Goal: Task Accomplishment & Management: Manage account settings

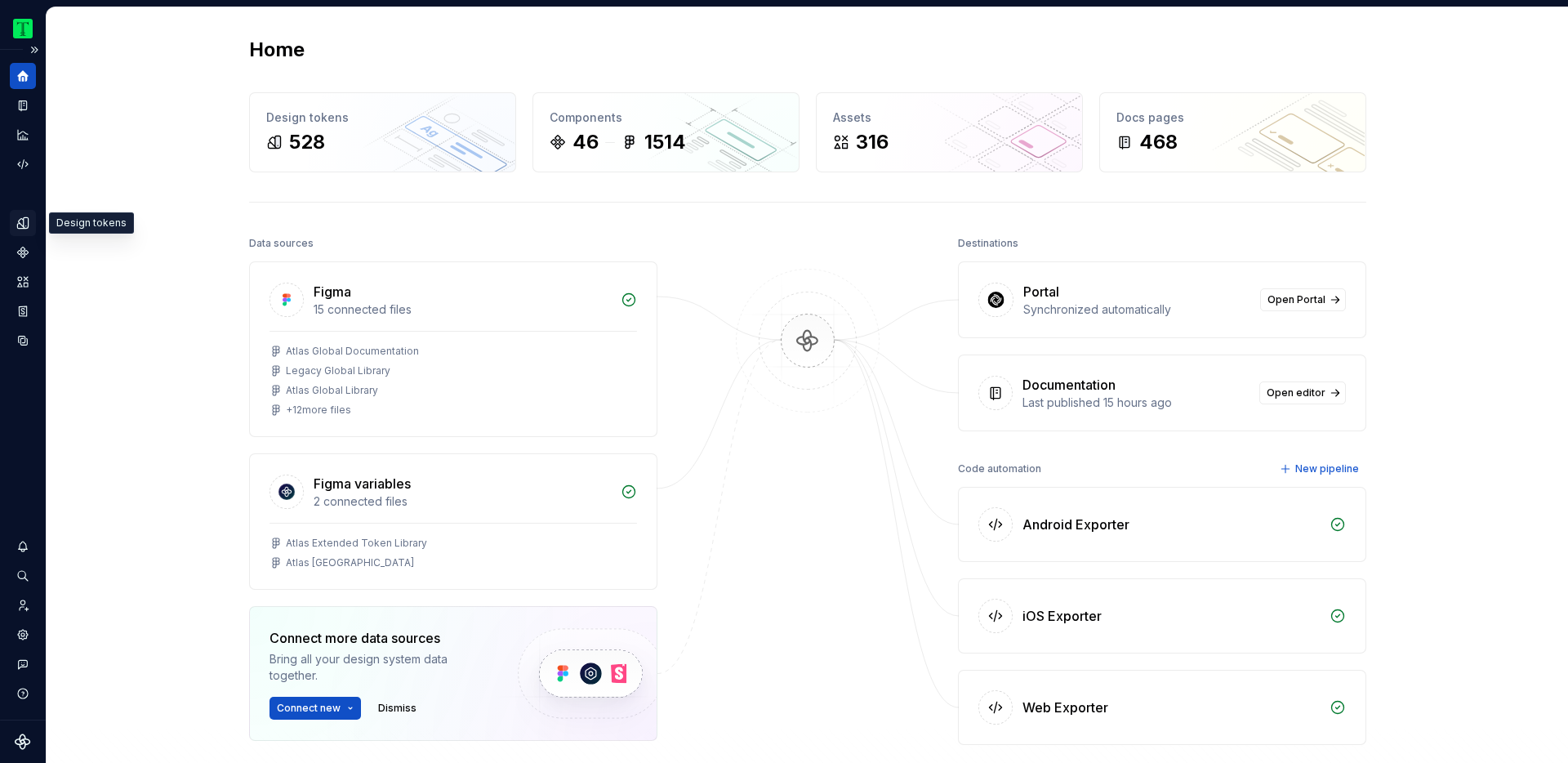
click at [22, 222] on icon "Design tokens" at bounding box center [23, 223] width 15 height 15
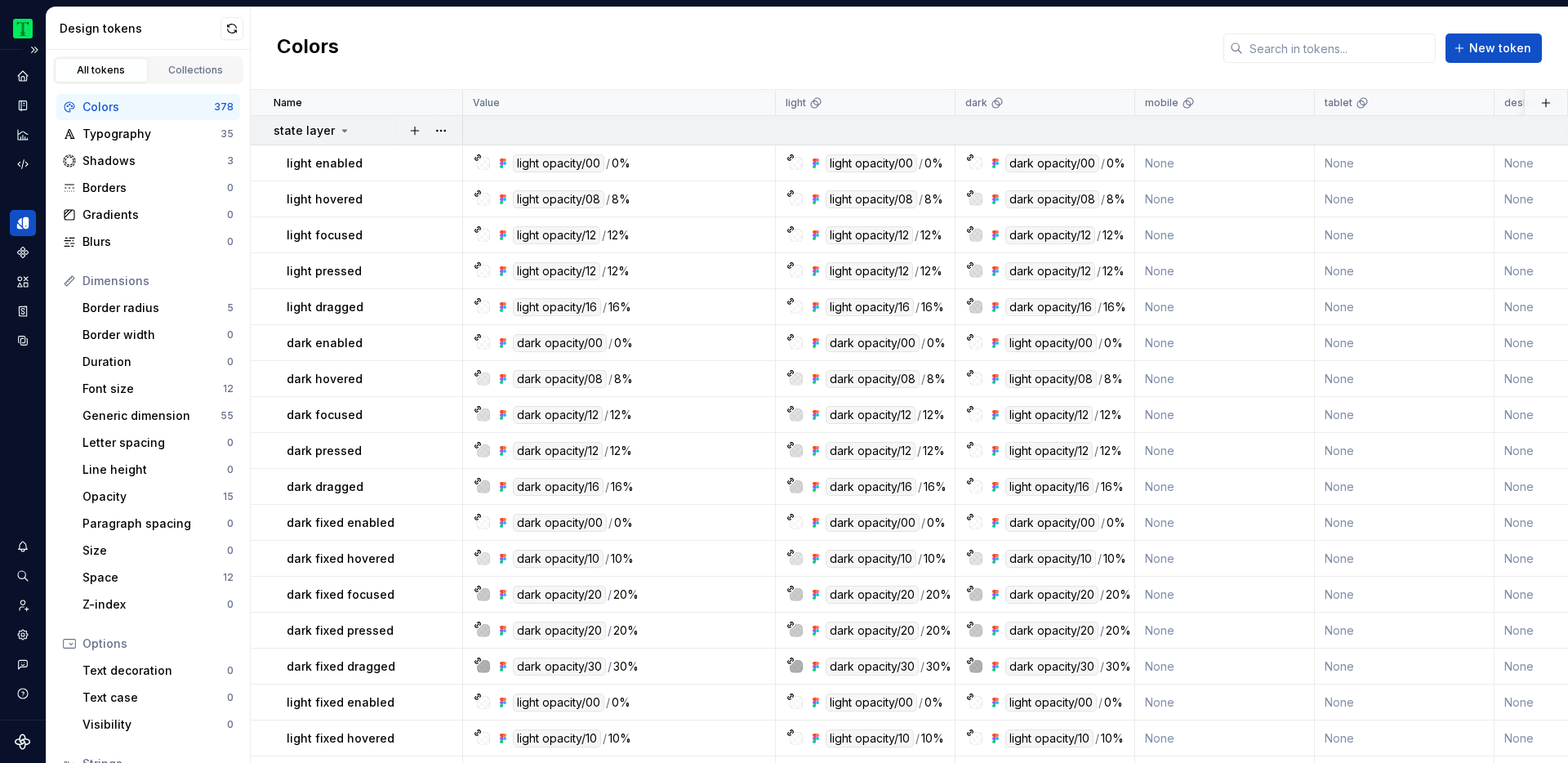
click at [341, 127] on icon at bounding box center [345, 131] width 13 height 13
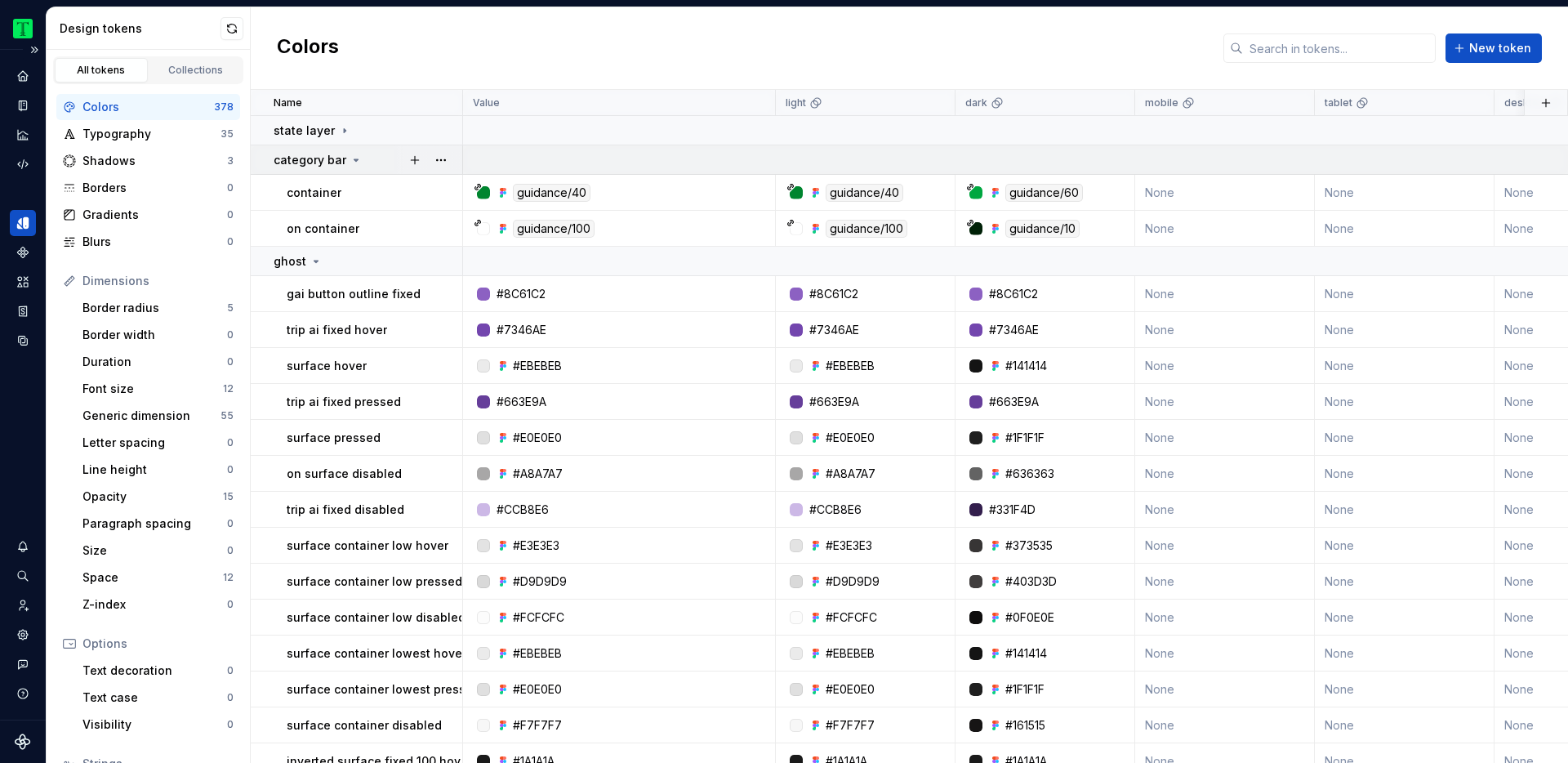
click at [349, 158] on icon at bounding box center [356, 160] width 13 height 13
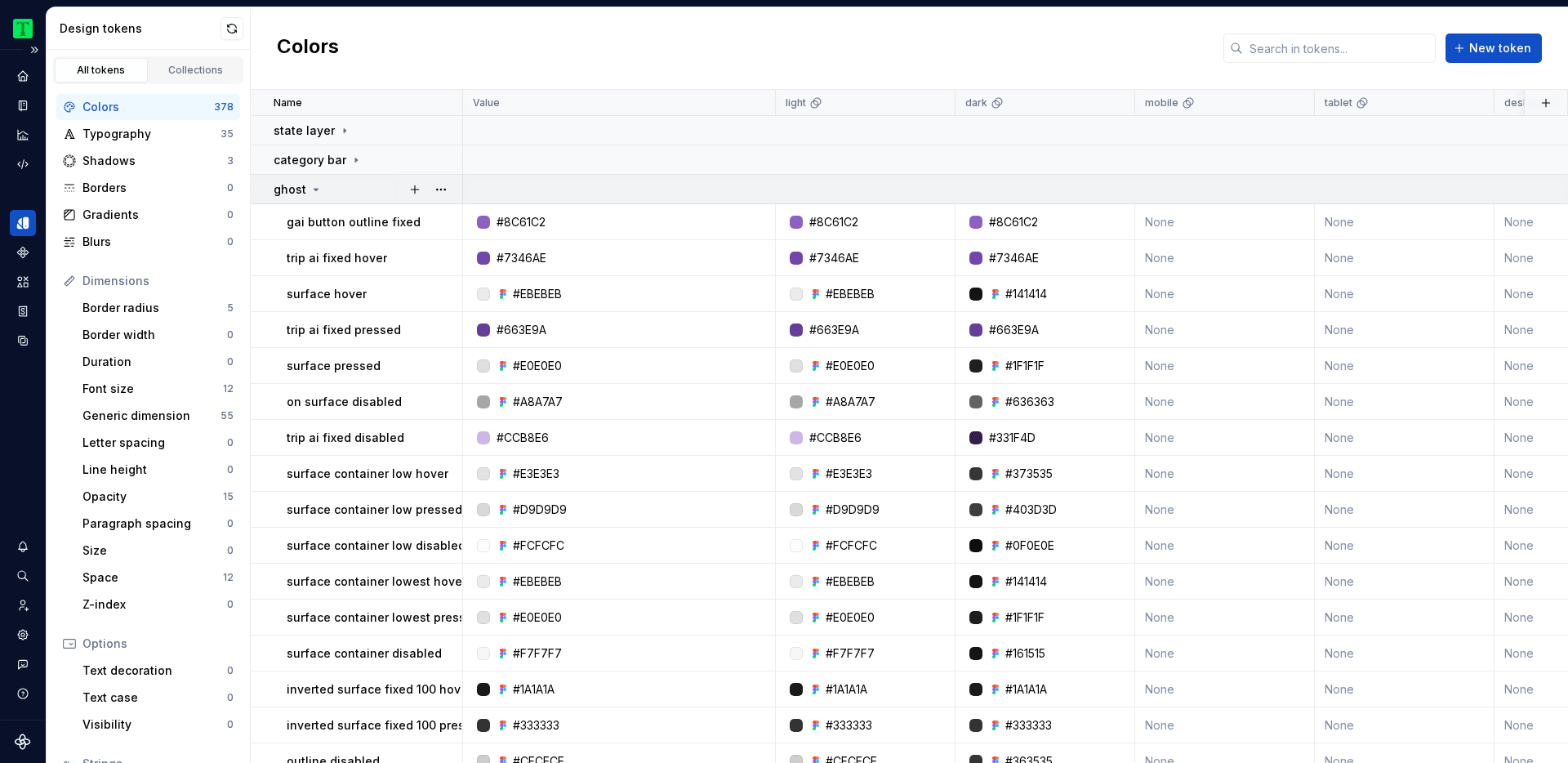
click at [314, 185] on icon at bounding box center [316, 189] width 13 height 13
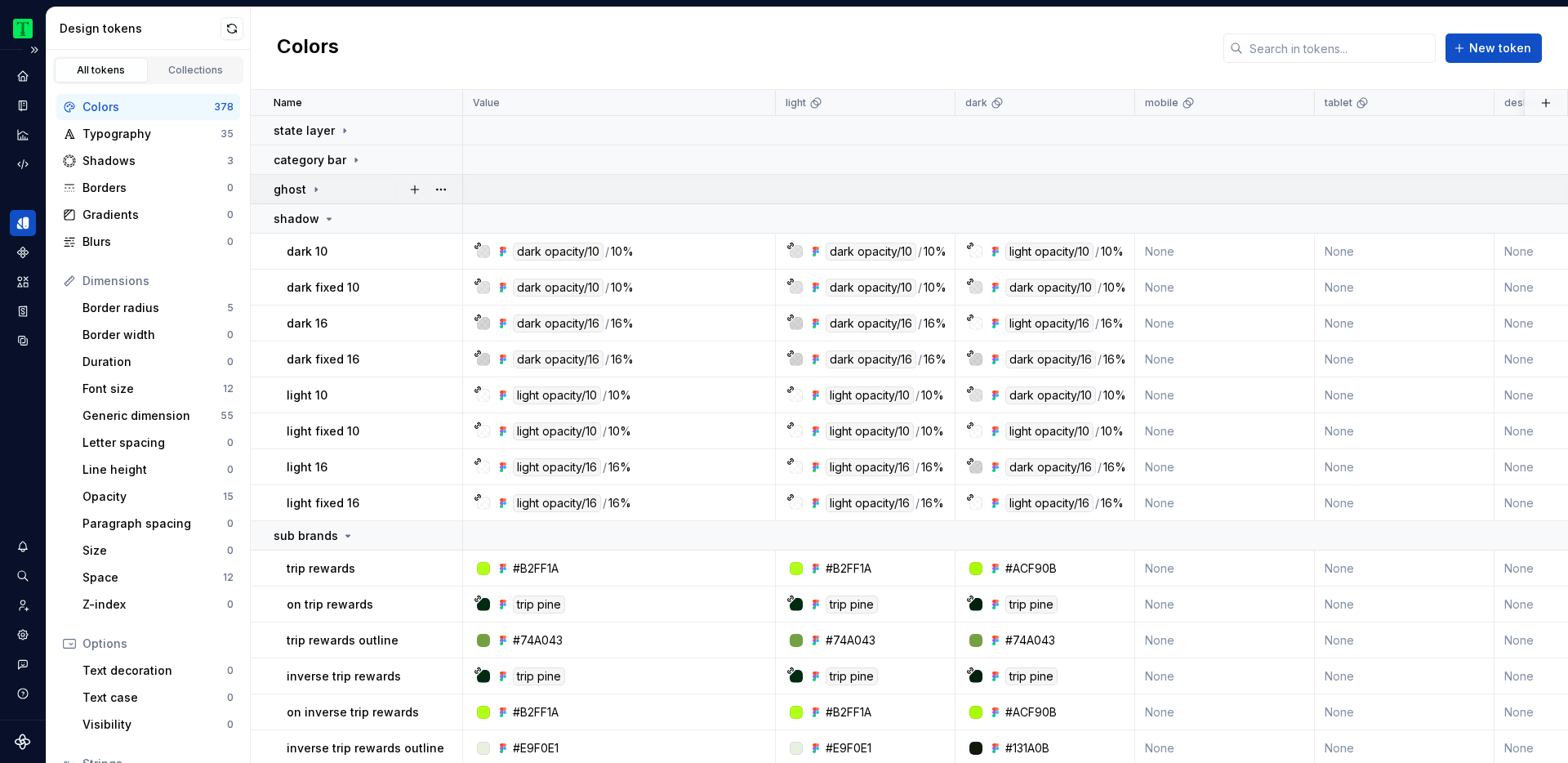
click at [314, 185] on icon at bounding box center [316, 189] width 13 height 13
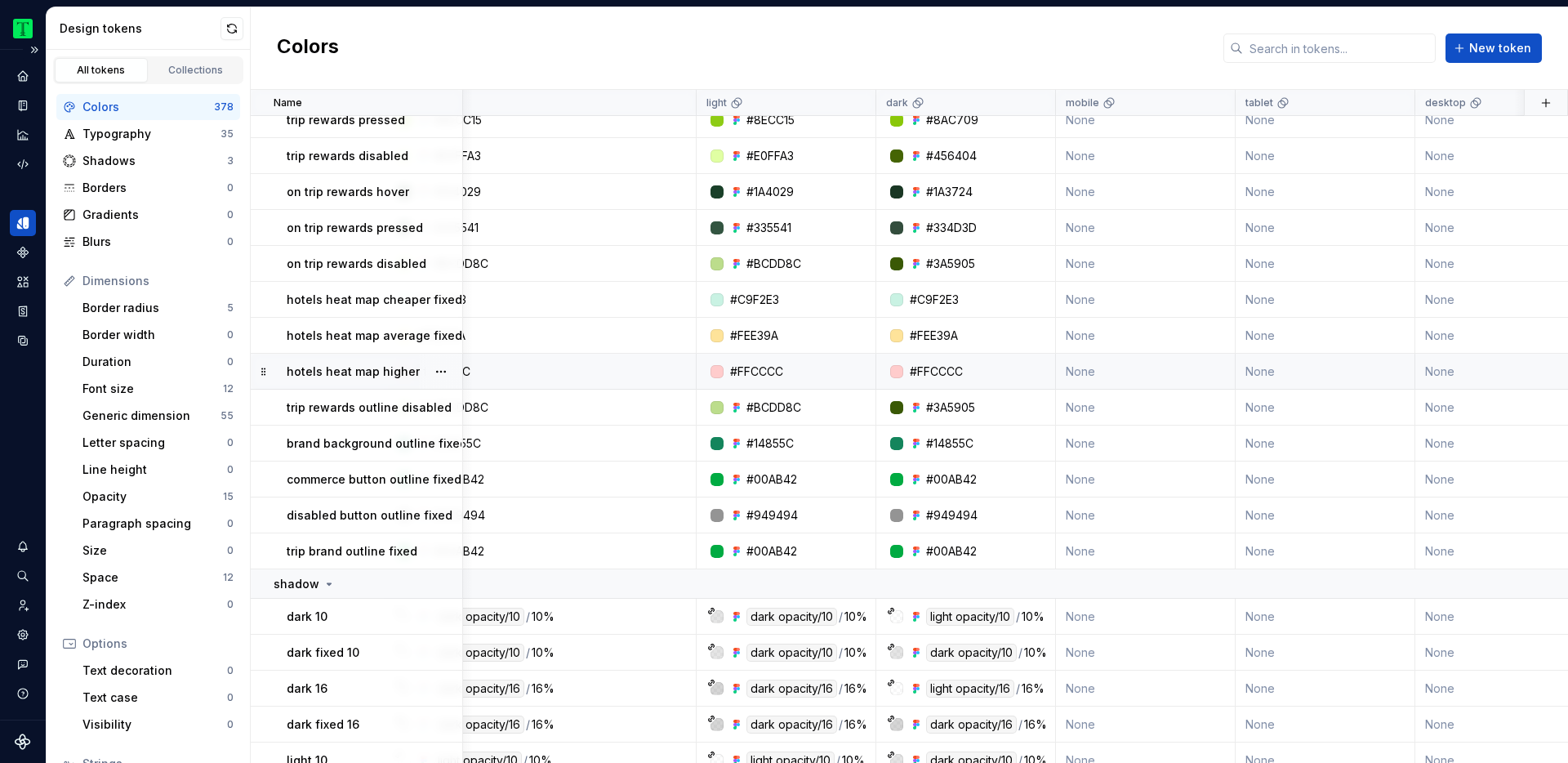
scroll to position [2545, 0]
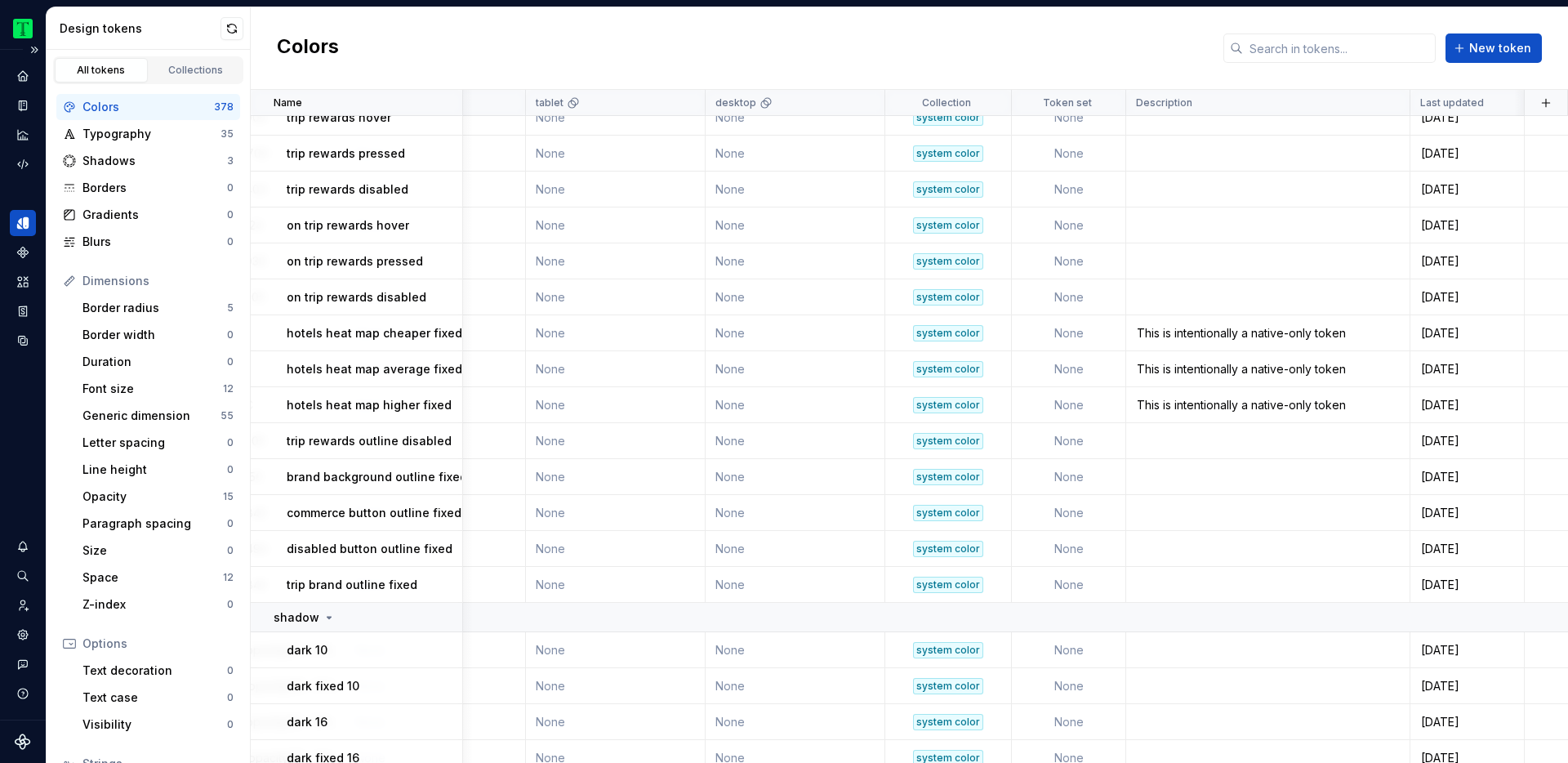
scroll to position [3373, 789]
click at [1481, 332] on div "[DATE]" at bounding box center [1467, 335] width 112 height 17
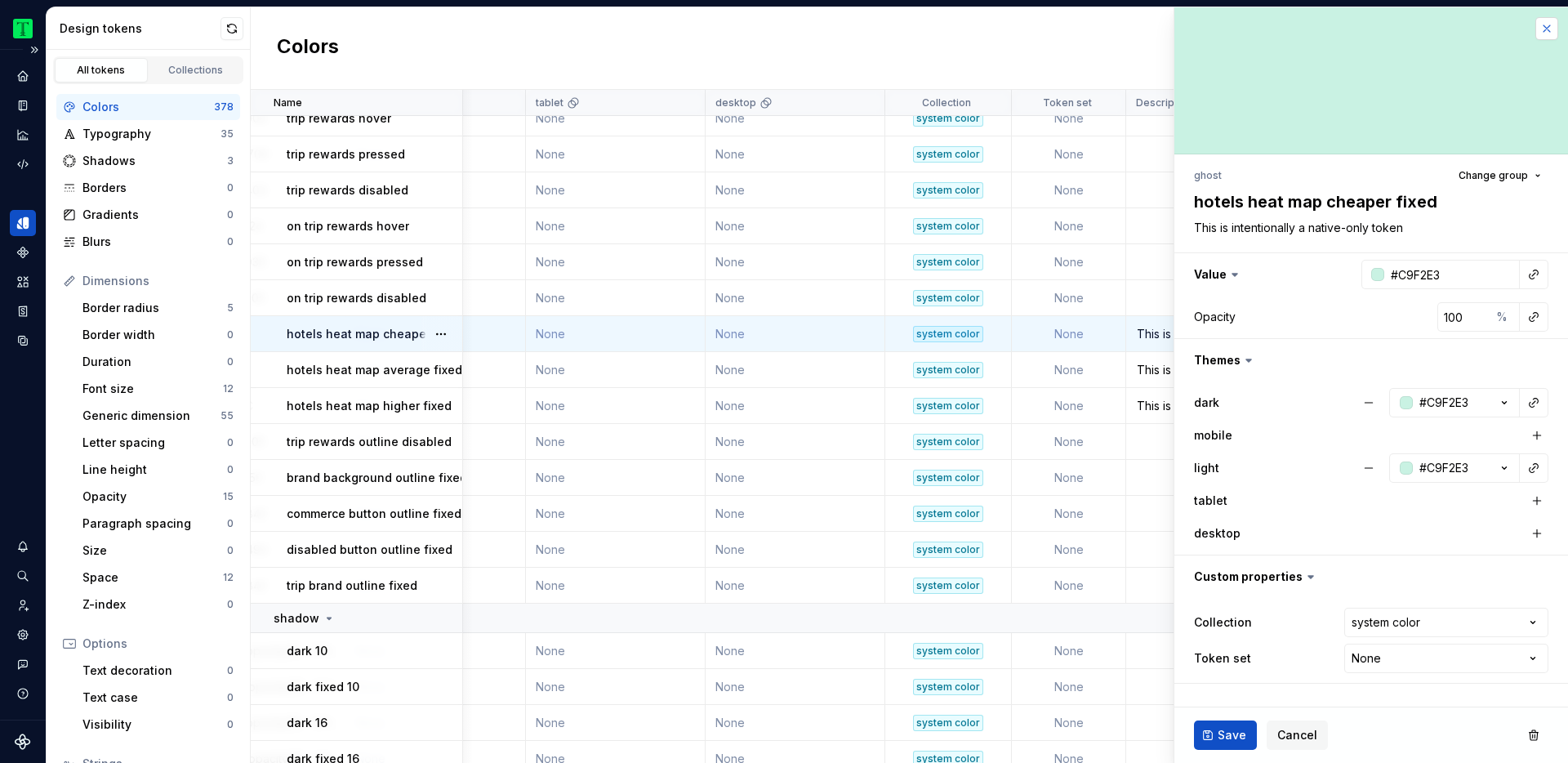
click at [1548, 25] on button "button" at bounding box center [1547, 29] width 23 height 23
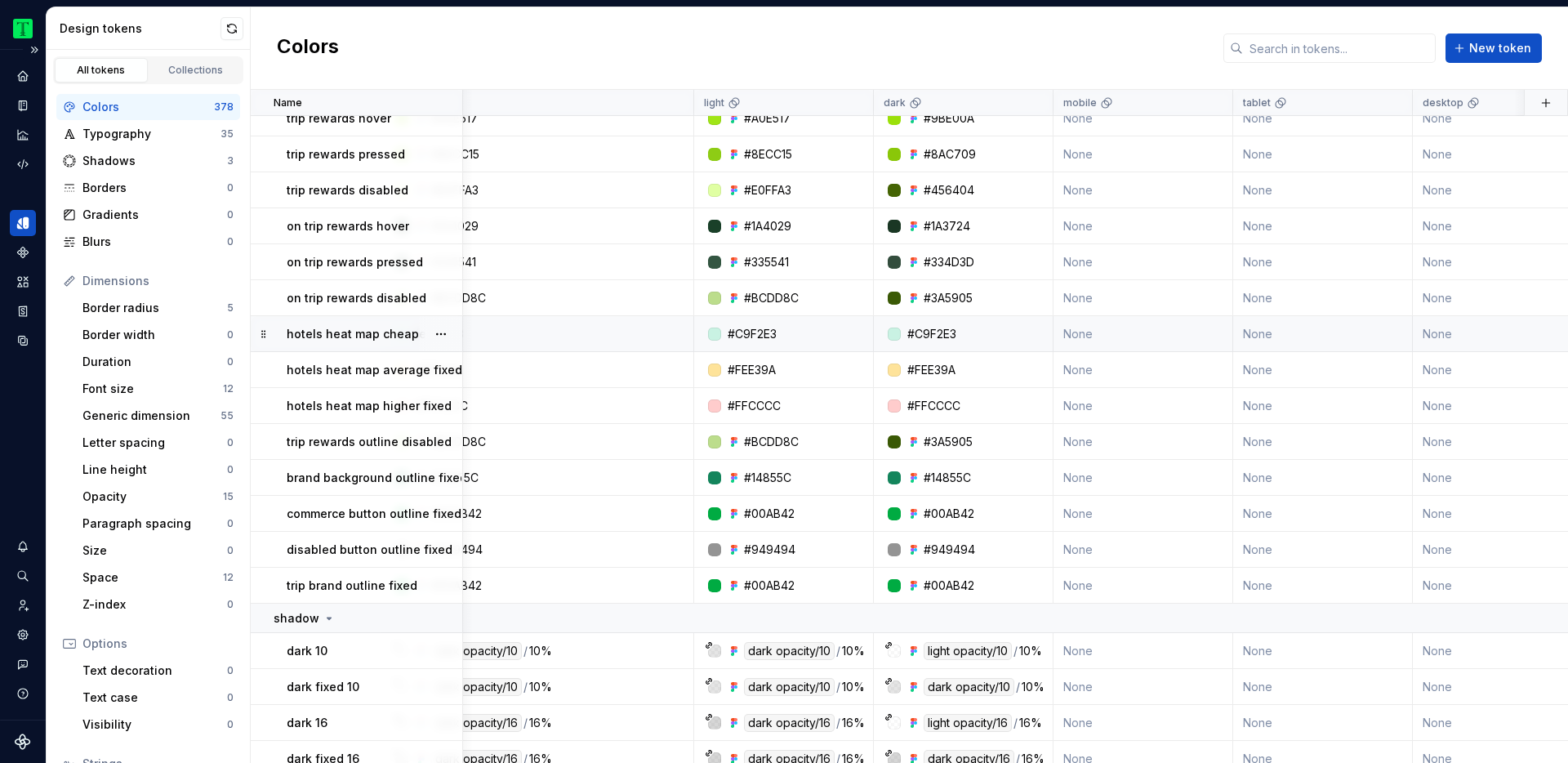
scroll to position [3373, 0]
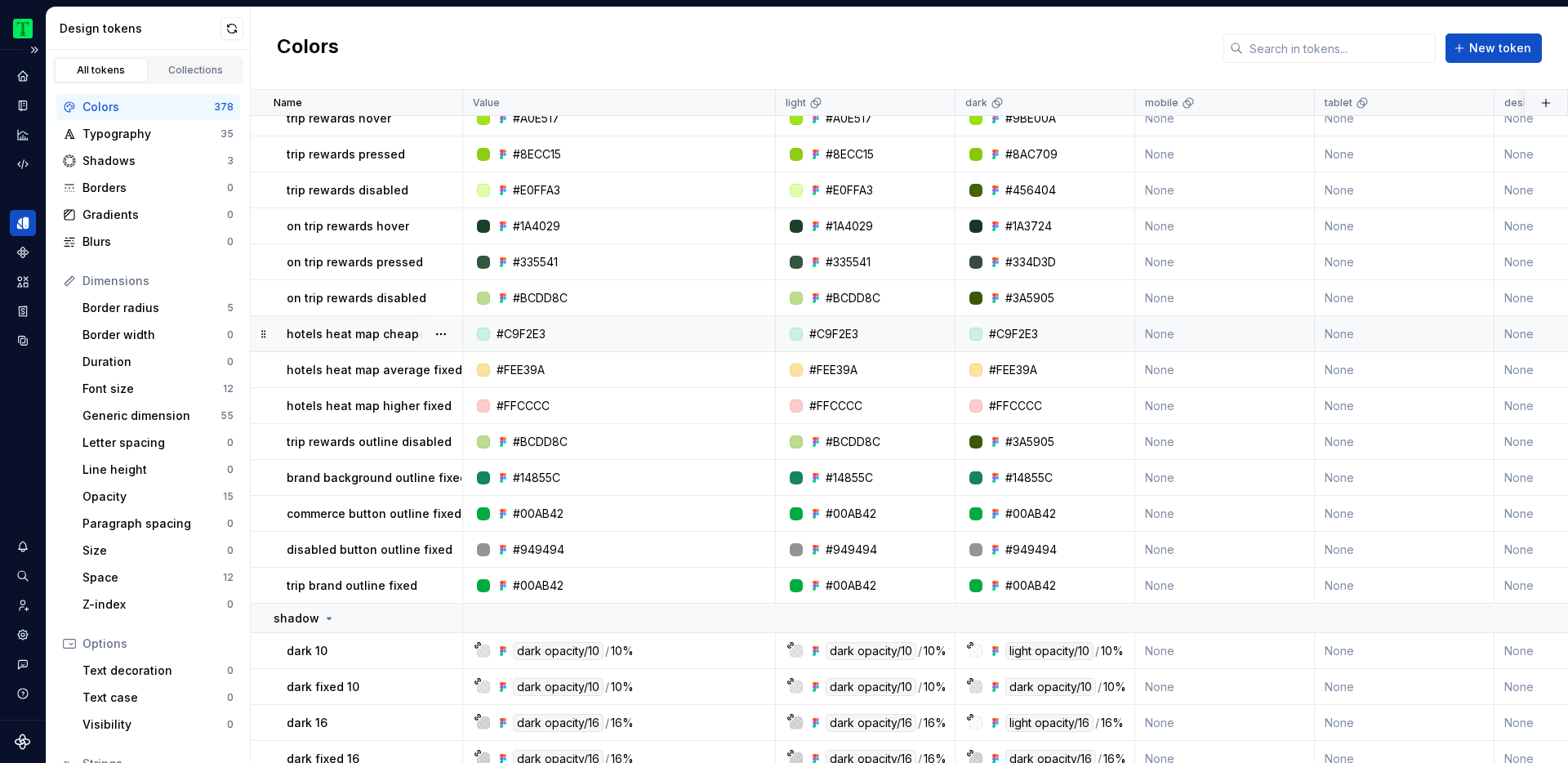
type textarea "*"
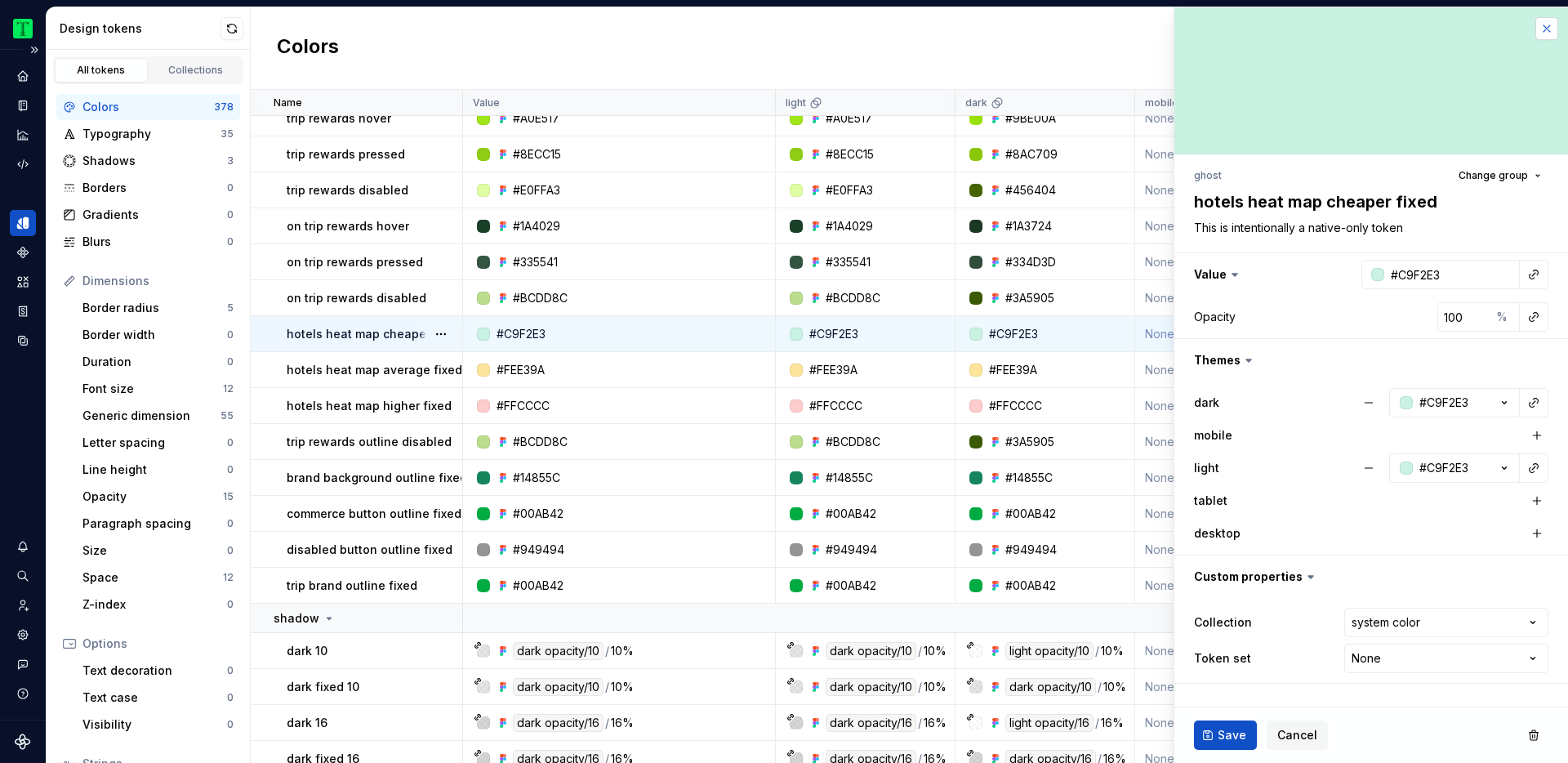
click at [1547, 25] on button "button" at bounding box center [1547, 29] width 23 height 23
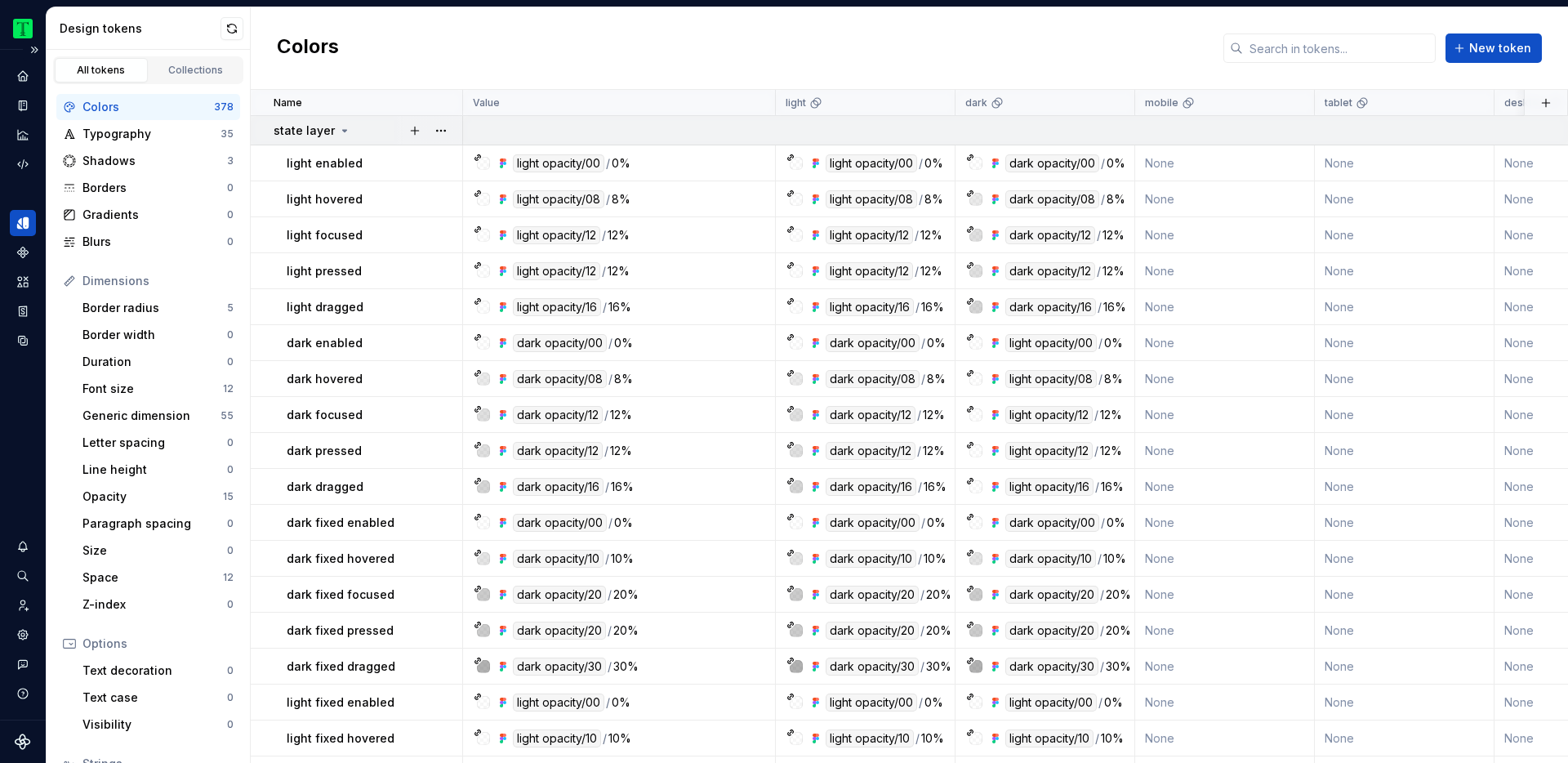
click at [343, 127] on icon at bounding box center [345, 131] width 13 height 13
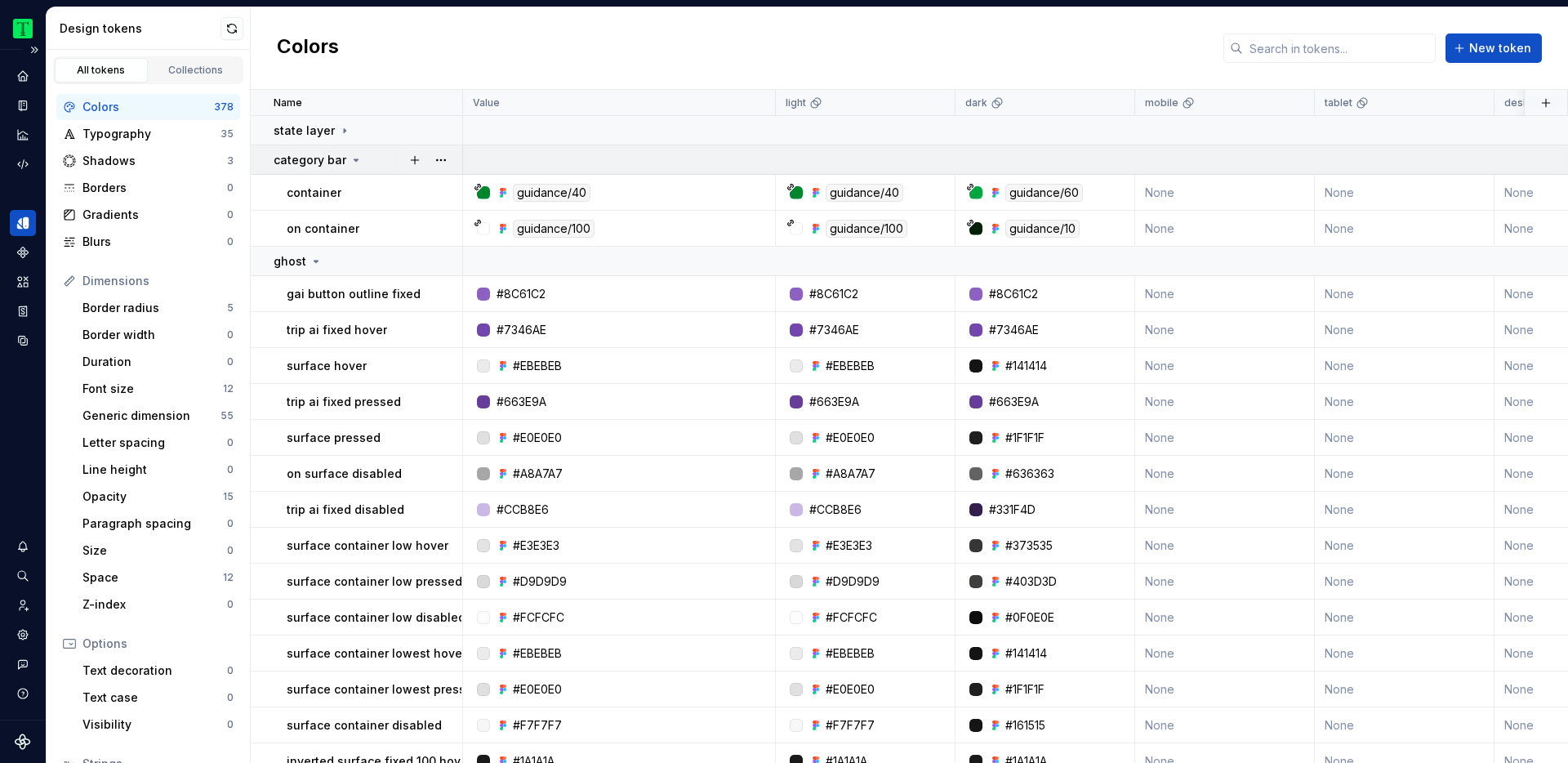
click at [349, 163] on icon at bounding box center [356, 160] width 13 height 13
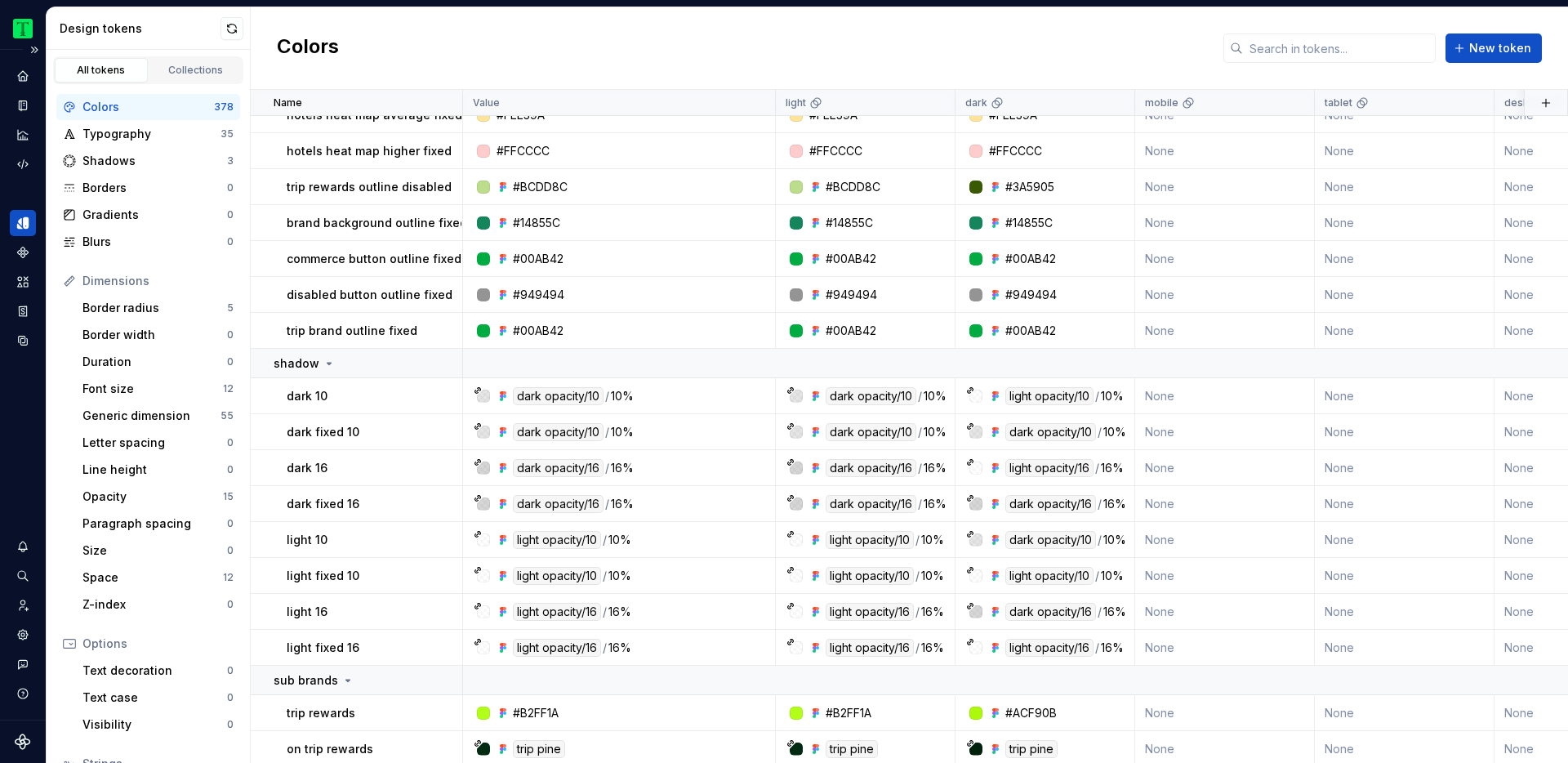
scroll to position [2777, 0]
